Goal: Information Seeking & Learning: Learn about a topic

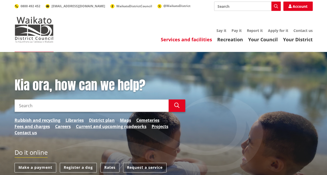
click at [197, 39] on link "Services and facilities" at bounding box center [186, 39] width 51 height 6
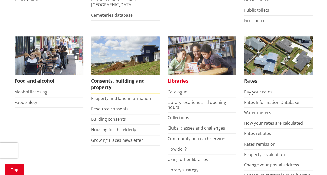
scroll to position [208, 0]
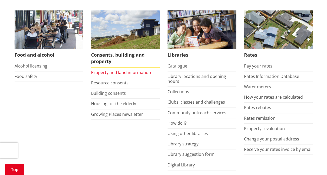
click at [132, 71] on link "Property and land information" at bounding box center [121, 73] width 60 height 6
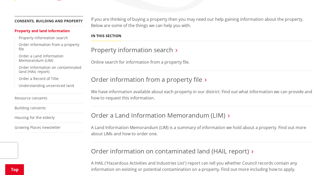
scroll to position [130, 0]
